Goal: Task Accomplishment & Management: Manage account settings

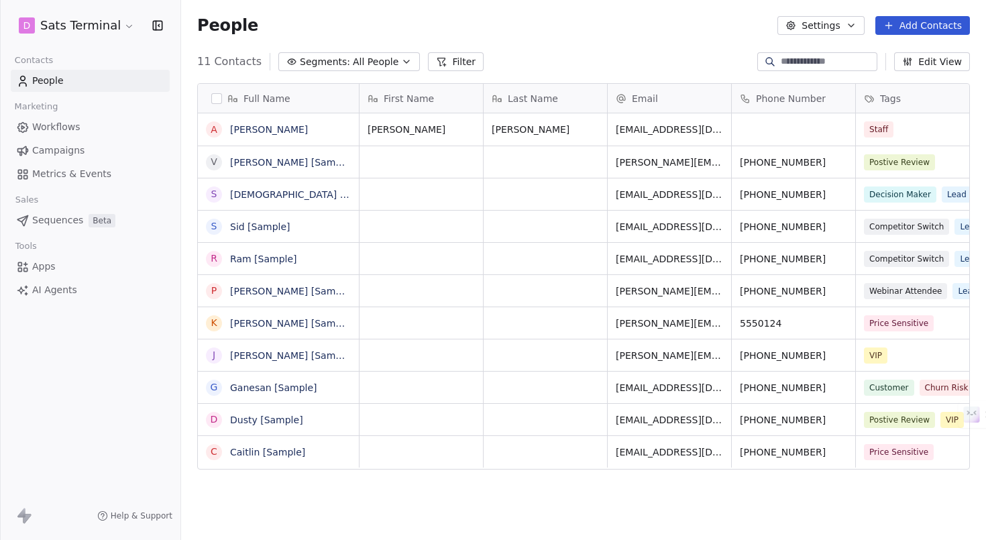
scroll to position [475, 805]
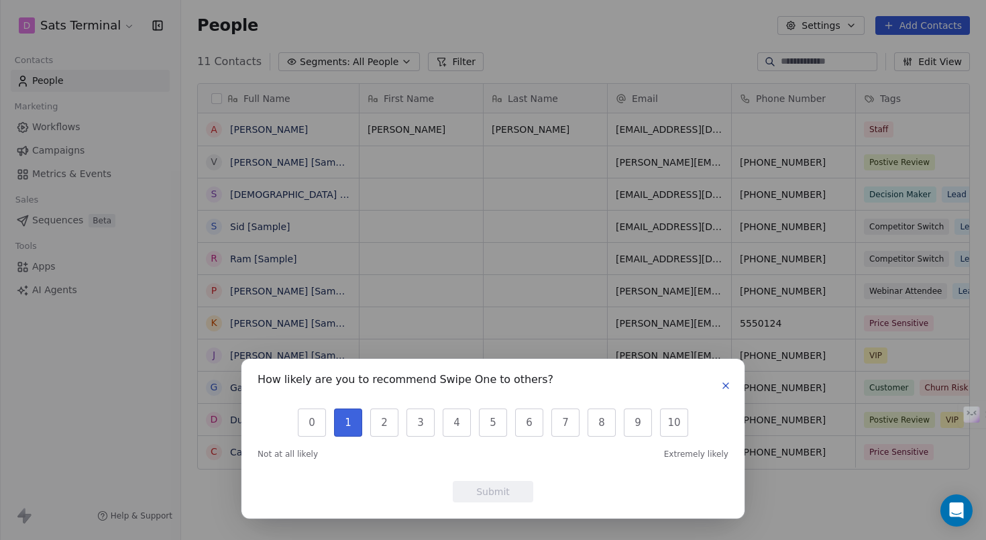
click at [350, 420] on button "1" at bounding box center [348, 423] width 28 height 28
click at [491, 497] on button "Submit" at bounding box center [493, 491] width 81 height 21
click at [494, 490] on div "Full Name A [PERSON_NAME] V [PERSON_NAME] [Sample] [PERSON_NAME] [Sample] S [PE…" at bounding box center [583, 309] width 805 height 475
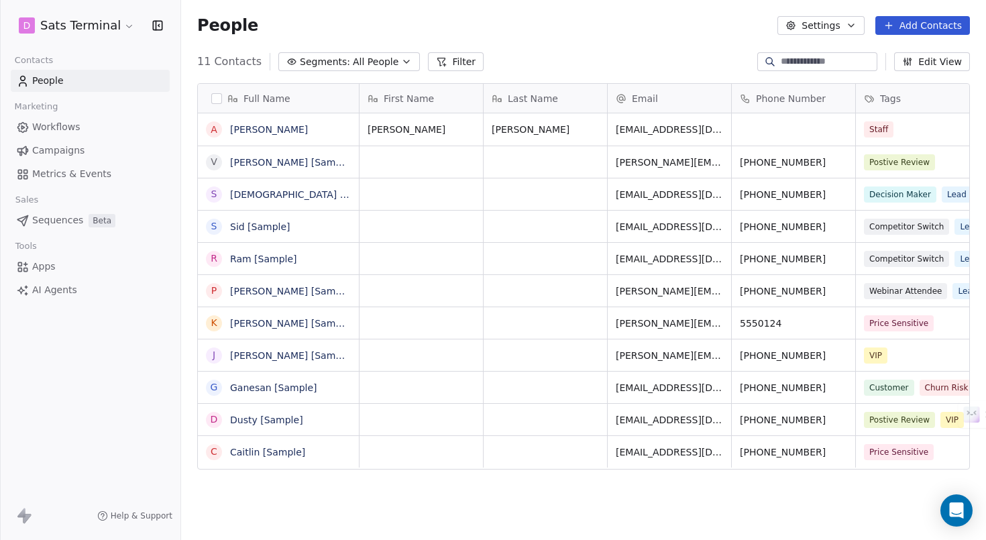
click at [54, 27] on html "D Sats Terminal Contacts People Marketing Workflows Campaigns Metrics & Events …" at bounding box center [493, 270] width 986 height 540
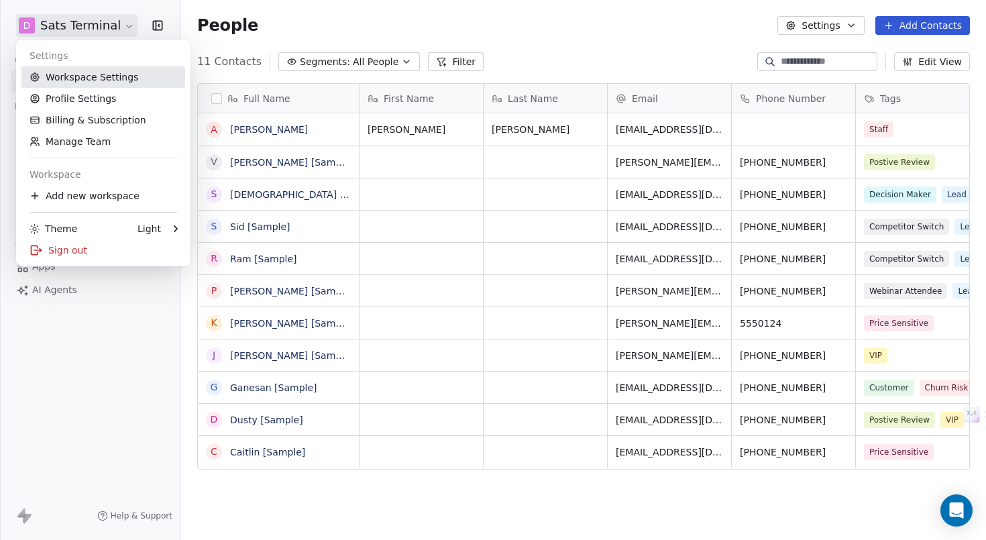
click at [73, 74] on link "Workspace Settings" at bounding box center [103, 76] width 164 height 21
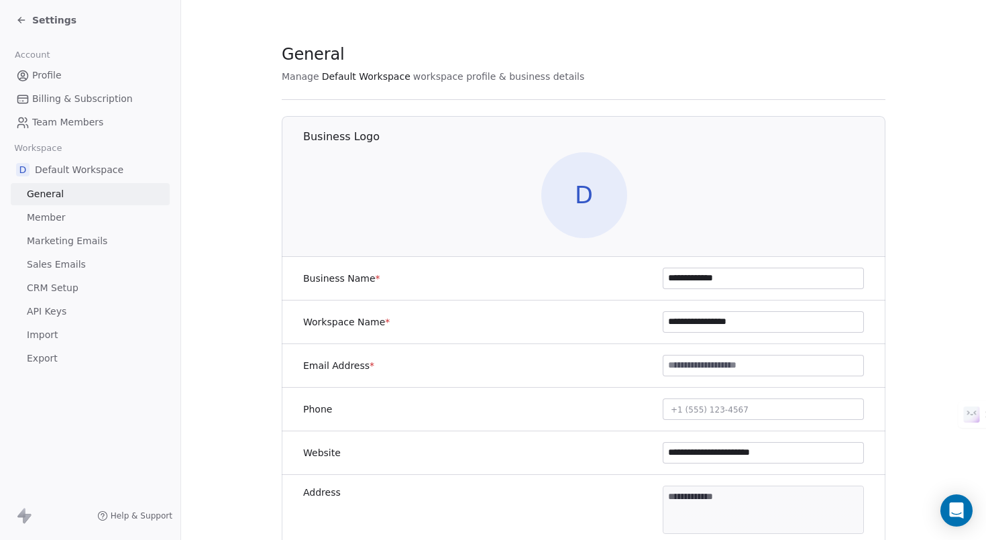
click at [71, 96] on span "Billing & Subscription" at bounding box center [82, 99] width 101 height 14
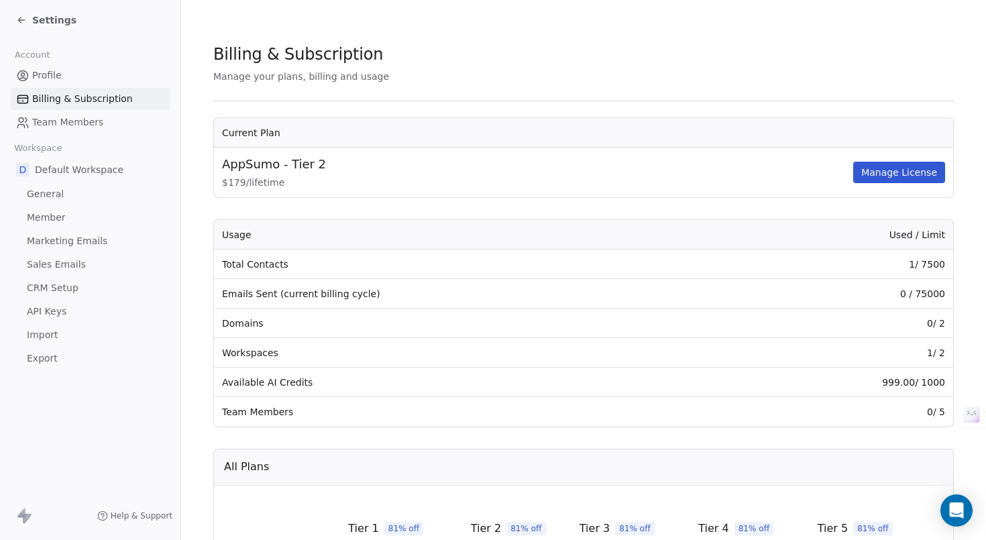
click at [54, 240] on span "Marketing Emails" at bounding box center [67, 241] width 81 height 14
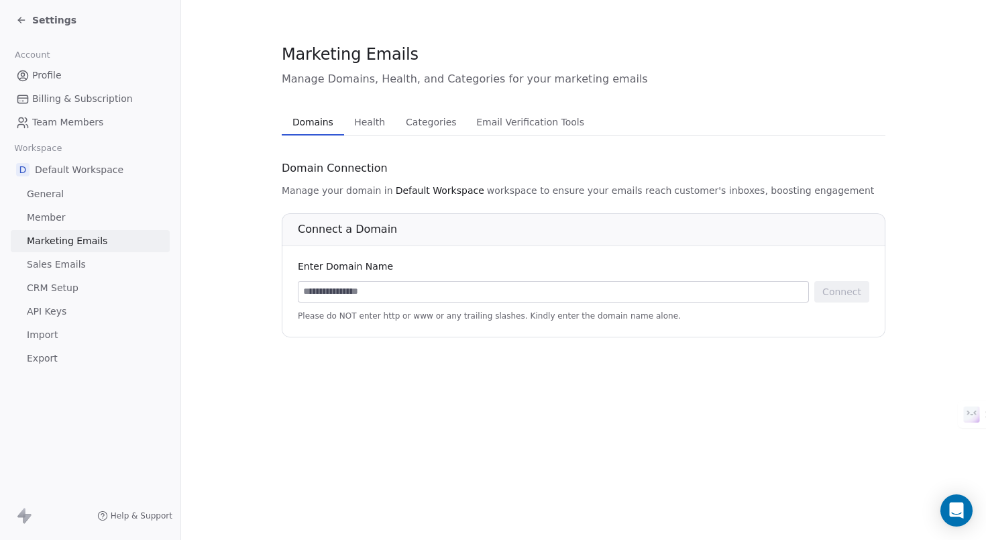
click at [396, 289] on input at bounding box center [554, 292] width 510 height 20
type input "**********"
click at [839, 293] on button "Connect" at bounding box center [842, 291] width 55 height 21
click at [364, 123] on span "Health" at bounding box center [370, 122] width 42 height 19
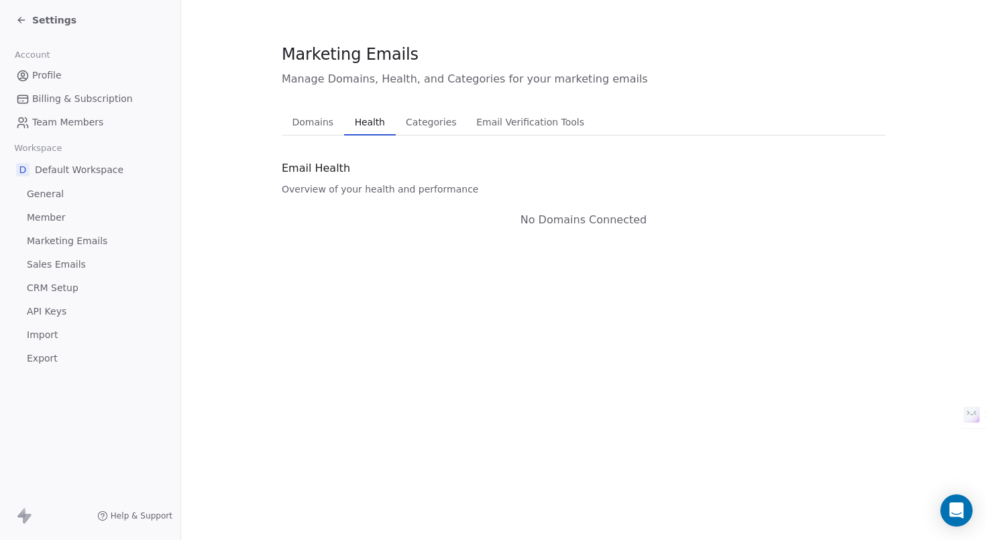
click at [311, 125] on span "Domains" at bounding box center [313, 122] width 52 height 19
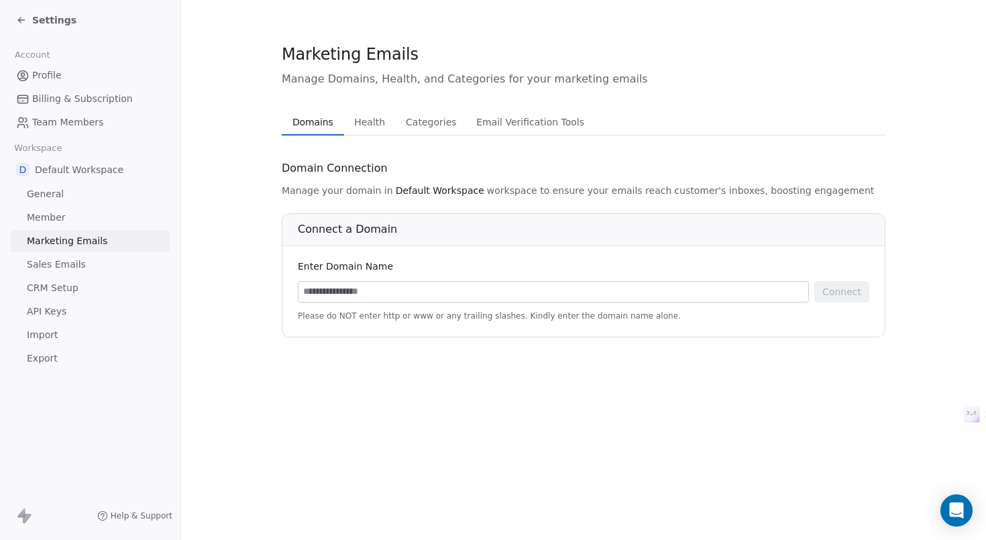
click at [431, 300] on input at bounding box center [554, 292] width 510 height 20
type input "**********"
click at [850, 290] on button "Connect" at bounding box center [842, 291] width 55 height 21
